Goal: Transaction & Acquisition: Purchase product/service

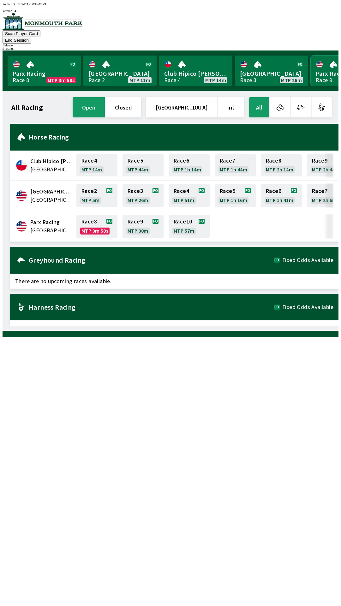
click at [322, 67] on link "Parx Racing Race 9 MTP ---" at bounding box center [346, 71] width 73 height 30
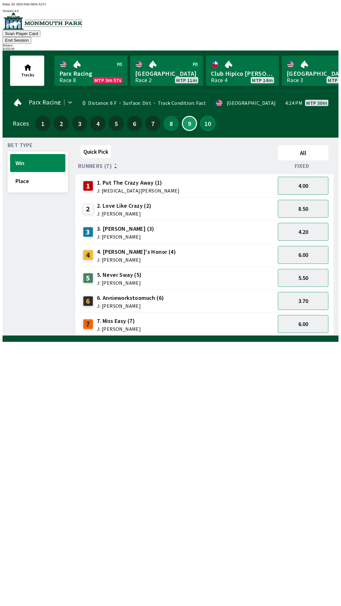
click at [202, 116] on button "10" at bounding box center [207, 123] width 15 height 15
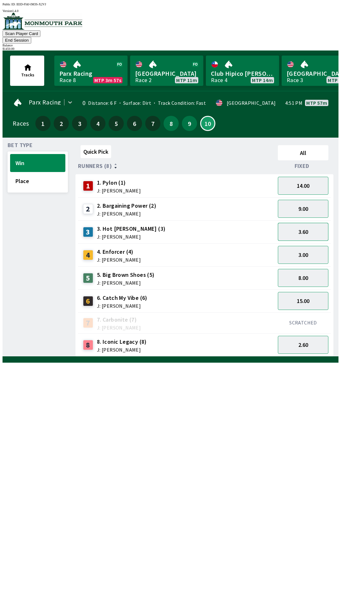
click at [309, 226] on button "3.60" at bounding box center [303, 232] width 50 height 18
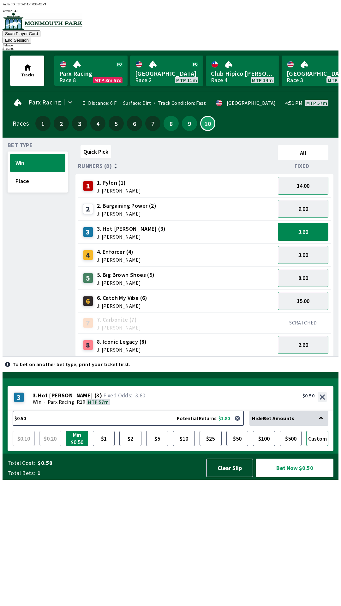
click at [321, 446] on button "Custom" at bounding box center [317, 438] width 22 height 15
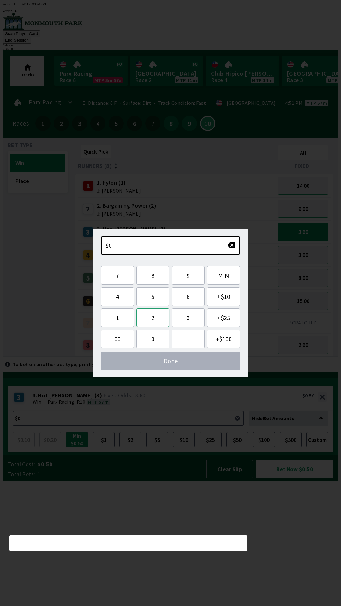
click at [156, 322] on button "2" at bounding box center [152, 317] width 33 height 19
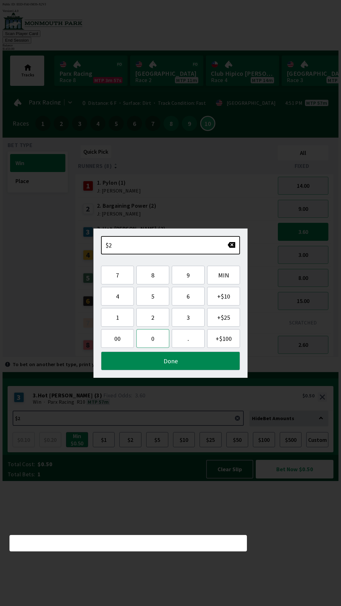
click at [153, 339] on button "0" at bounding box center [152, 338] width 33 height 19
click at [152, 340] on button "0" at bounding box center [152, 338] width 33 height 19
click at [186, 343] on button "." at bounding box center [188, 338] width 33 height 19
click at [174, 362] on button "Done" at bounding box center [170, 360] width 139 height 19
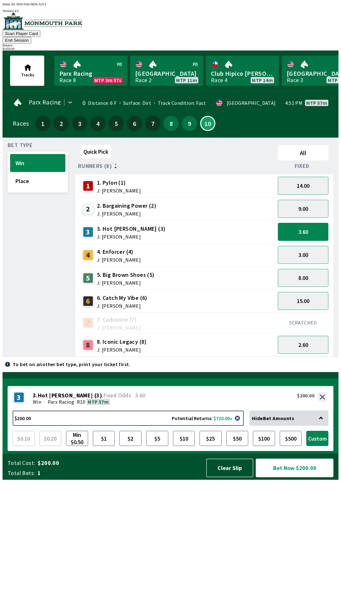
click at [297, 477] on button "Bet Now $200.00" at bounding box center [295, 467] width 78 height 19
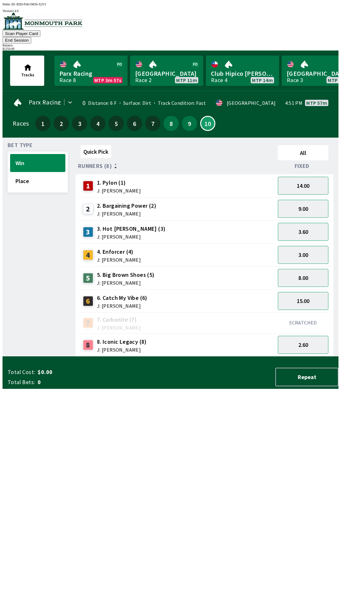
click at [196, 356] on div "Quick Pick All Runners (8) Fixed 1 1. Pylon (1) J: [PERSON_NAME] 14.00 2 2. Bar…" at bounding box center [206, 250] width 263 height 214
click at [31, 37] on button "End Session" at bounding box center [17, 40] width 29 height 7
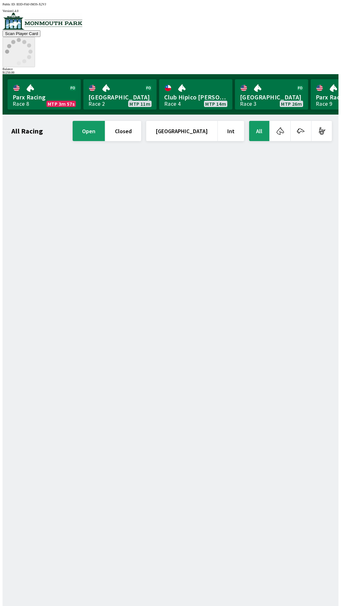
click at [32, 38] on icon at bounding box center [18, 51] width 27 height 27
